Goal: Navigation & Orientation: Find specific page/section

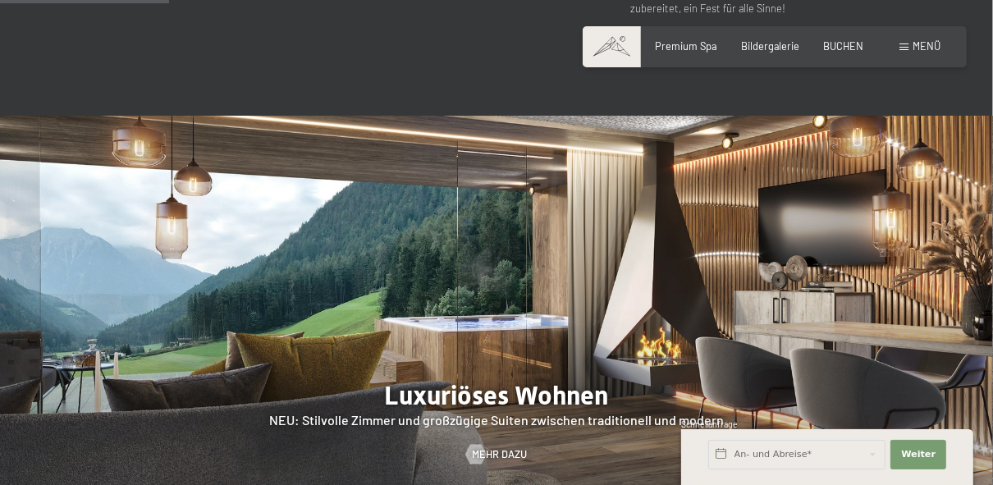
scroll to position [1379, 0]
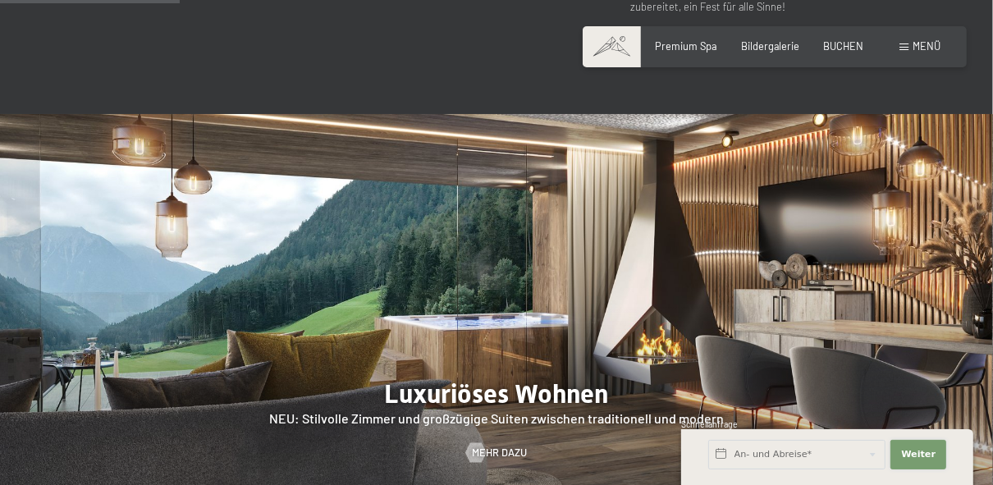
click at [913, 452] on span "Weiter" at bounding box center [918, 454] width 34 height 13
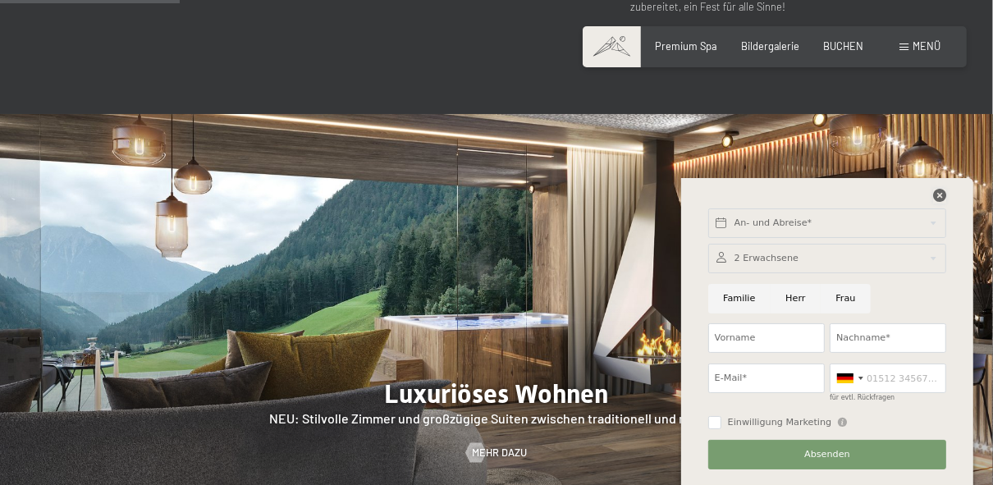
click at [939, 196] on icon at bounding box center [939, 195] width 13 height 13
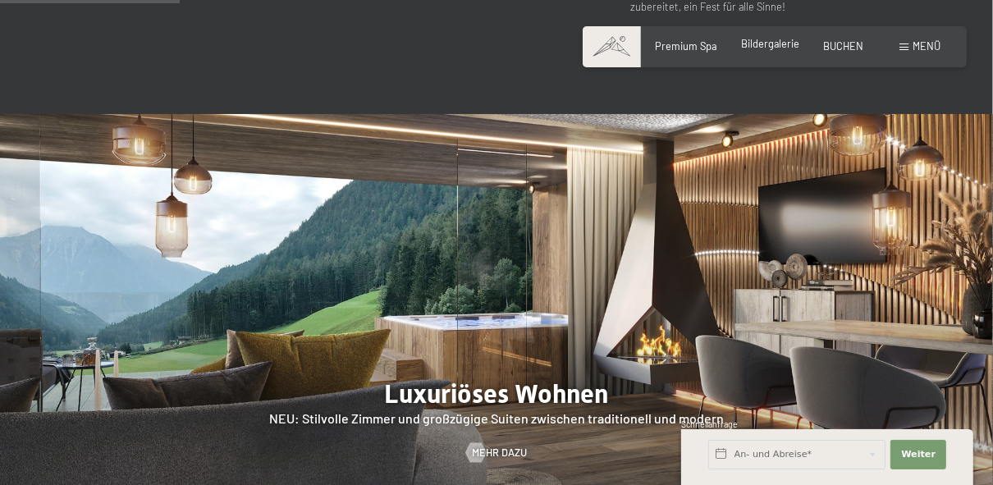
click at [781, 49] on span "Bildergalerie" at bounding box center [770, 43] width 59 height 13
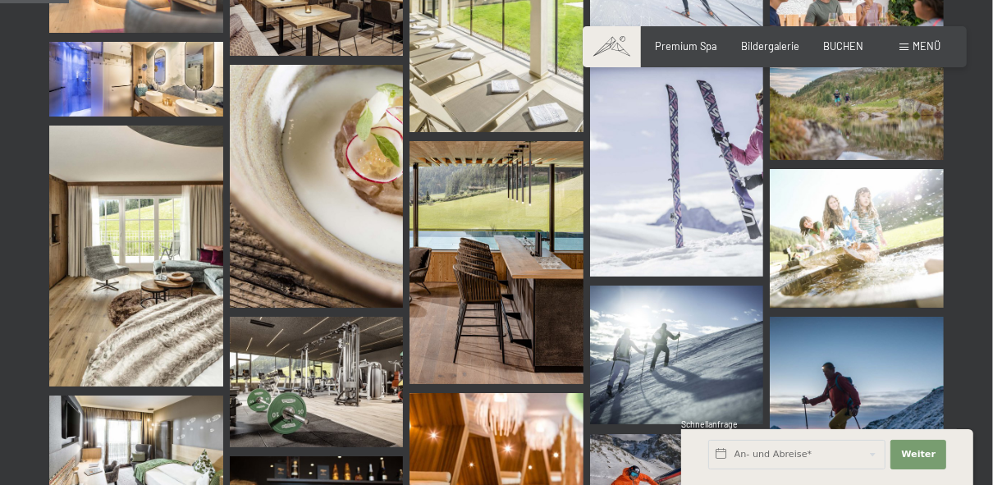
scroll to position [985, 0]
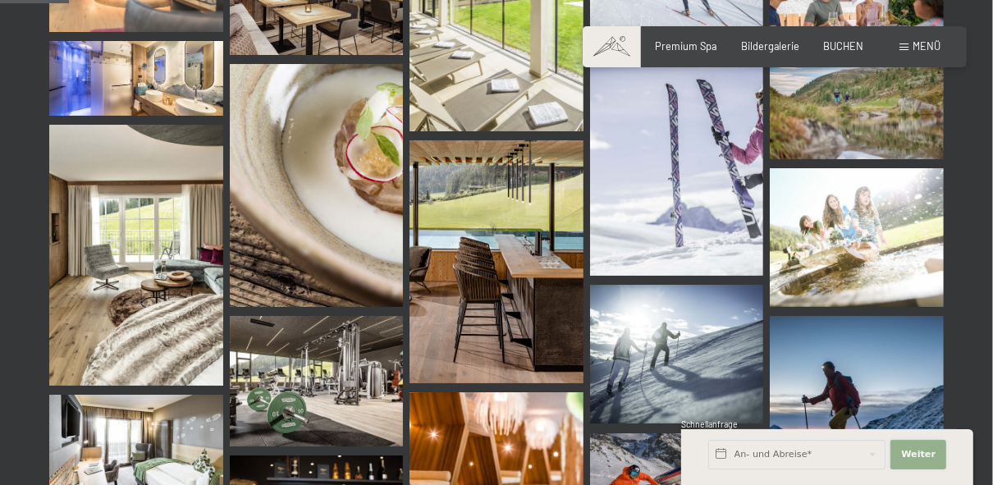
click at [937, 451] on button "Weiter Adressfelder ausblenden" at bounding box center [919, 455] width 56 height 30
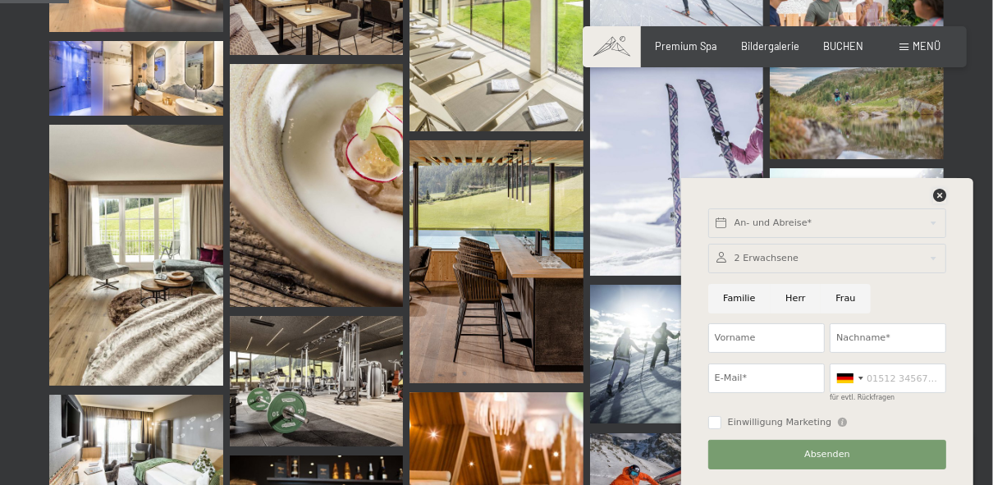
click at [944, 191] on icon at bounding box center [939, 195] width 13 height 13
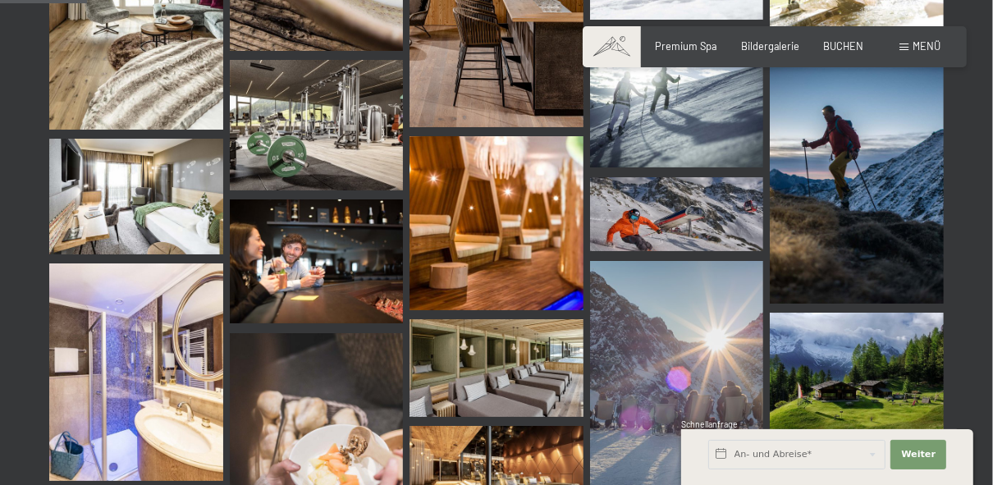
scroll to position [1248, 0]
